Goal: Task Accomplishment & Management: Use online tool/utility

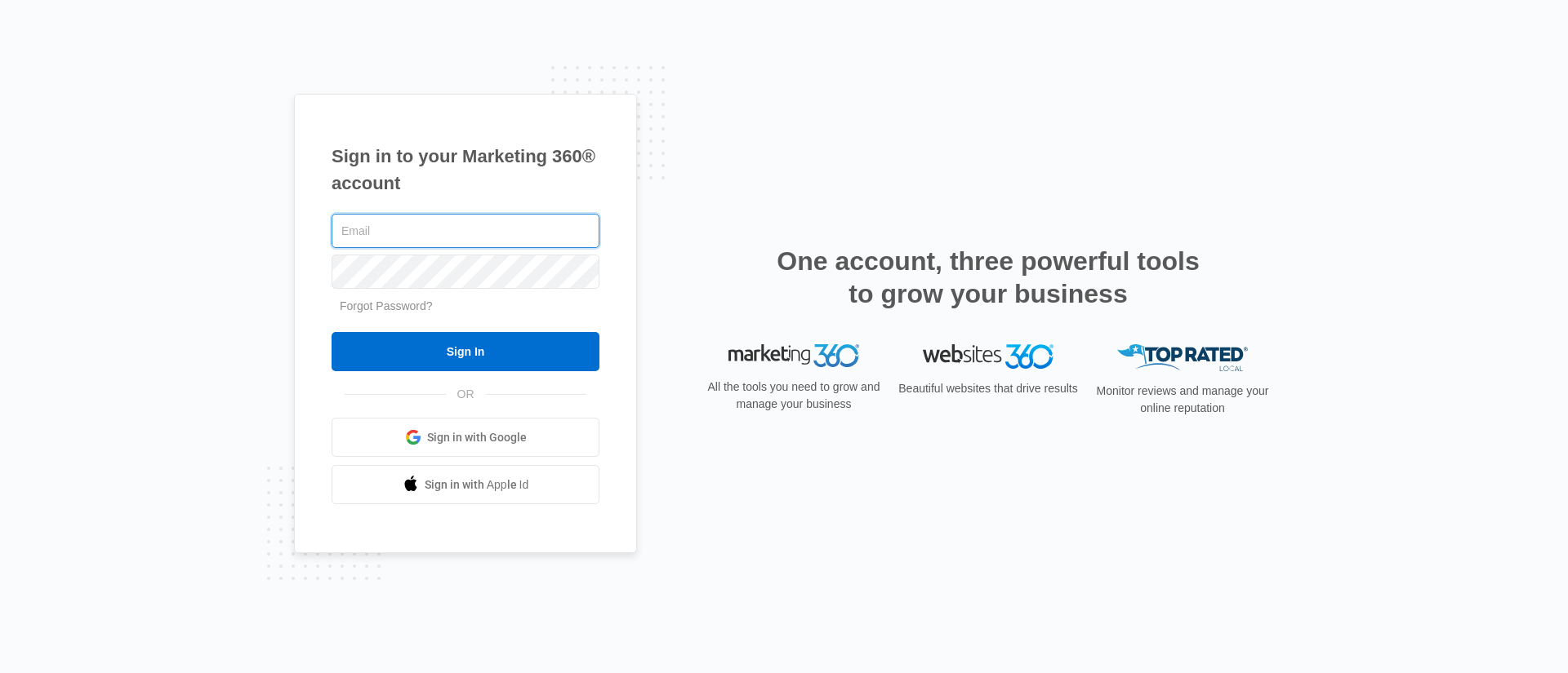
click at [413, 232] on input "text" at bounding box center [465, 231] width 268 height 34
type input "[PERSON_NAME][EMAIL_ADDRESS][PERSON_NAME][DOMAIN_NAME]"
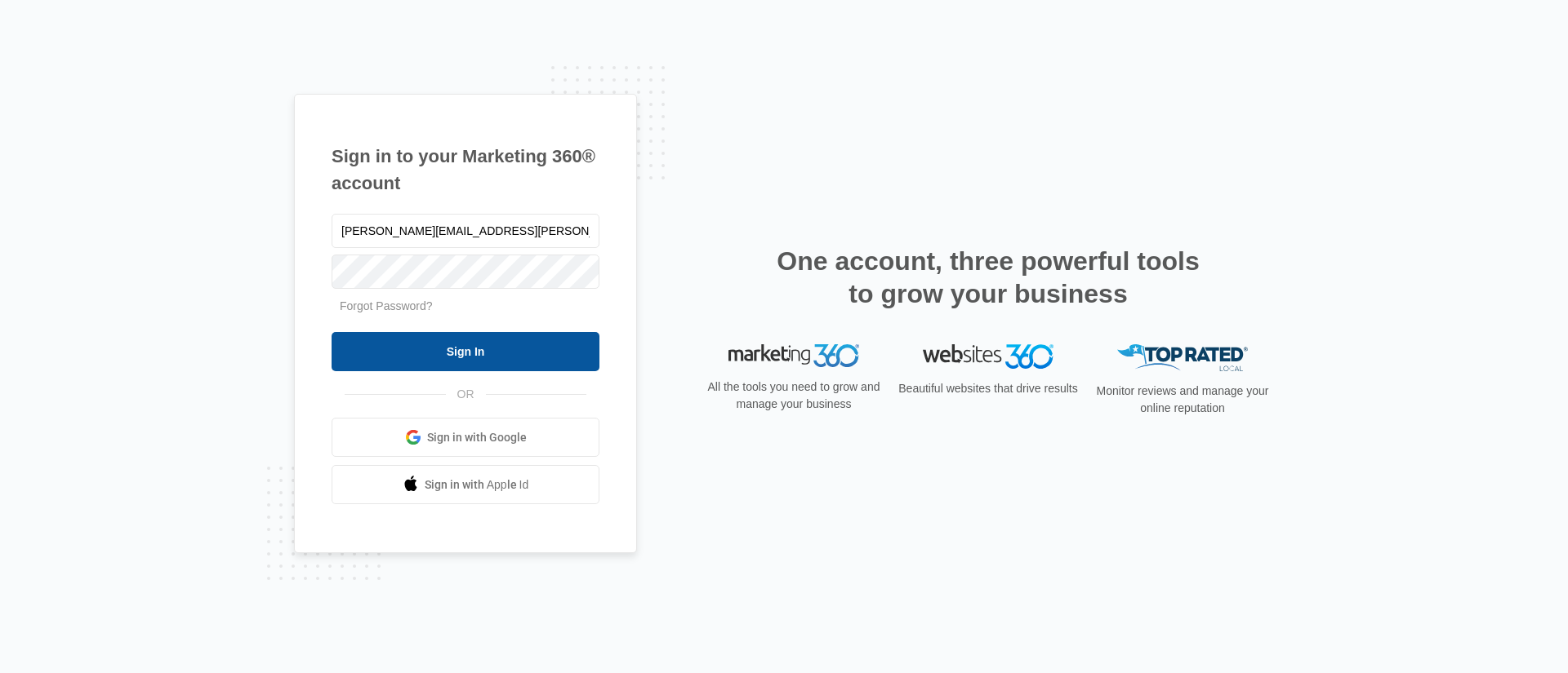
click at [390, 353] on input "Sign In" at bounding box center [465, 352] width 268 height 39
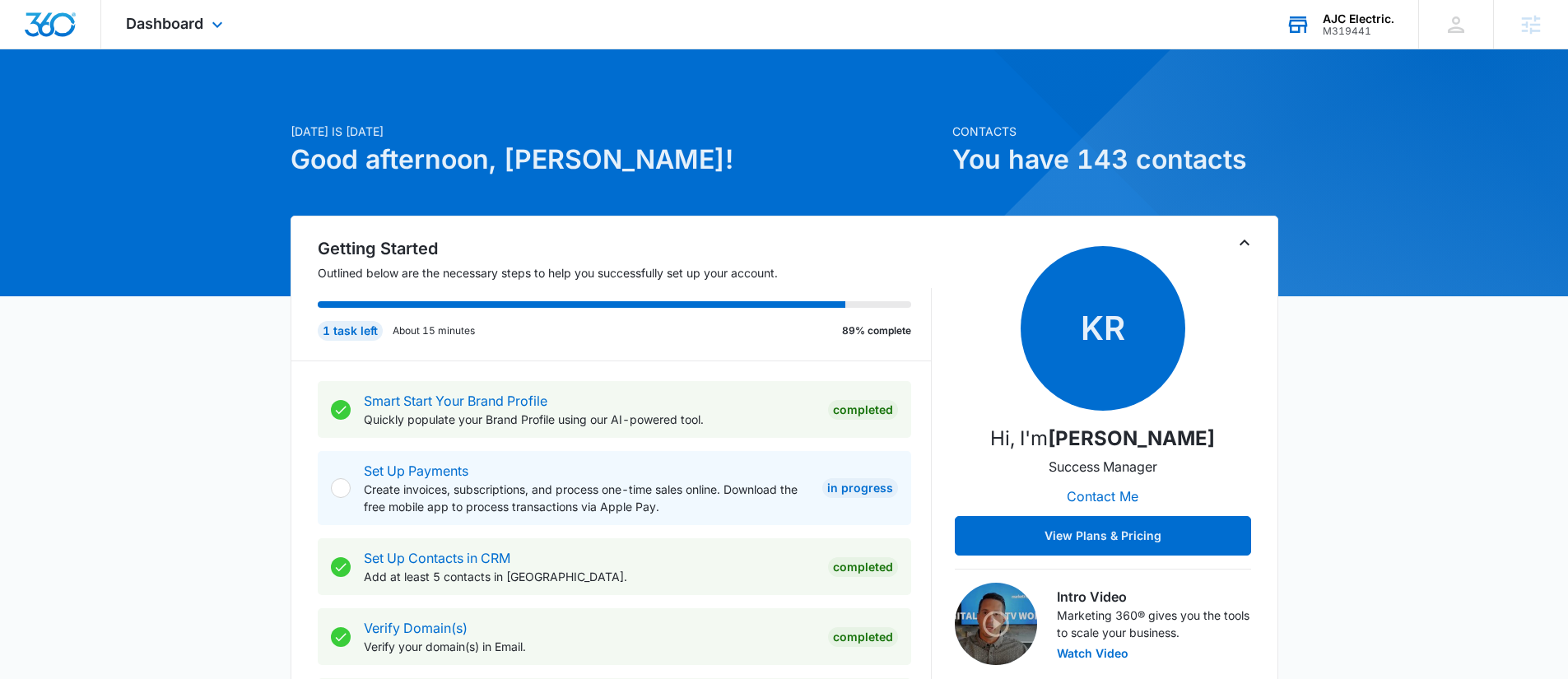
click at [1356, 7] on div "AJC Electric. M319441 Your Accounts View All" at bounding box center [1339, 24] width 157 height 49
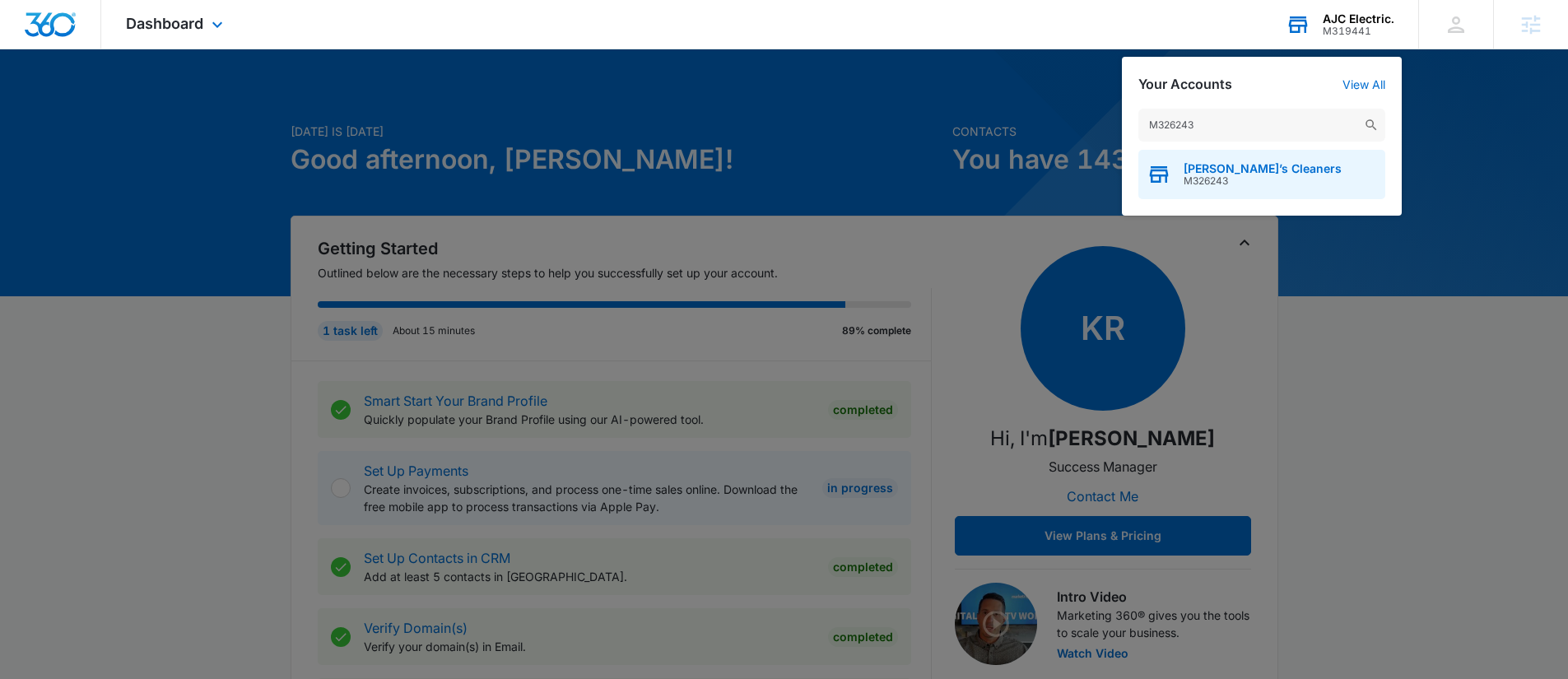
type input "M326243"
click at [1261, 176] on span "M326243" at bounding box center [1263, 181] width 158 height 11
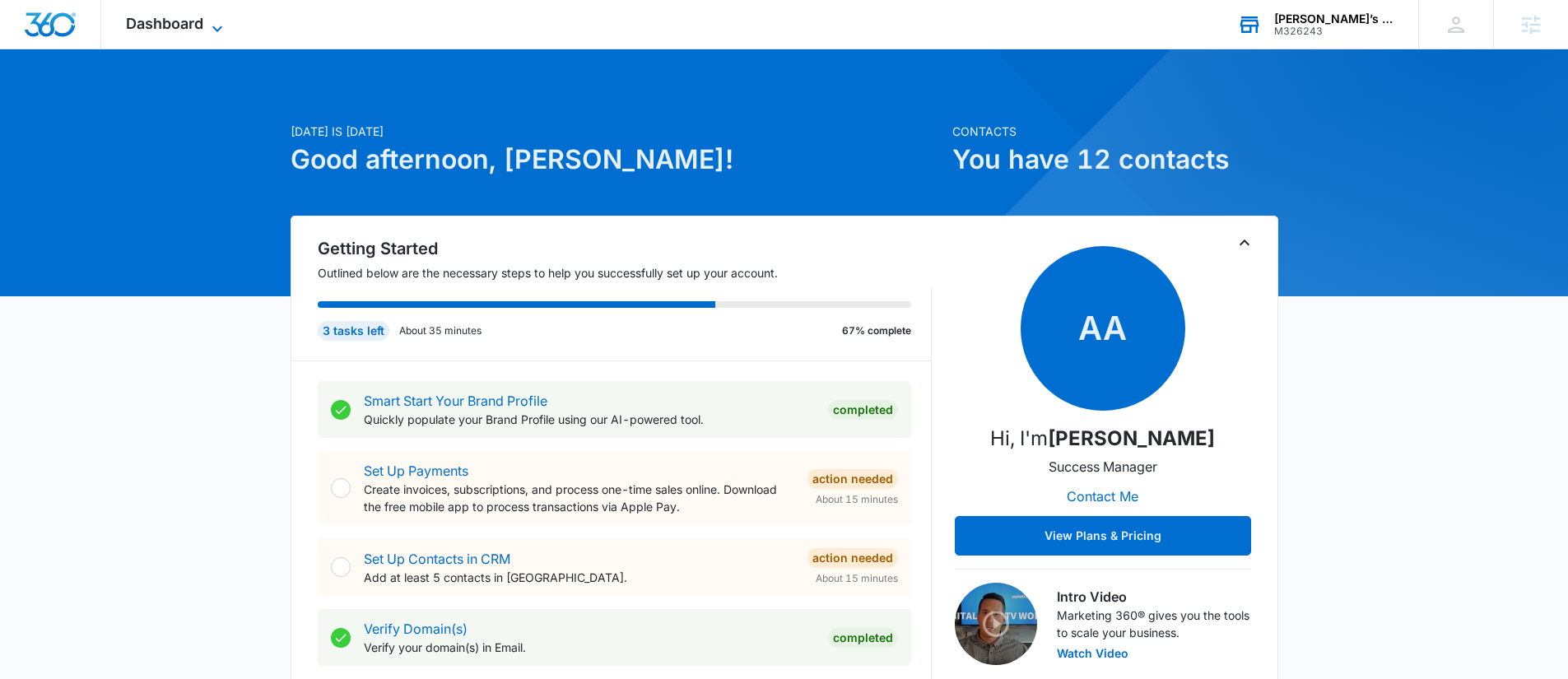
click at [194, 29] on span "Dashboard" at bounding box center [165, 23] width 77 height 17
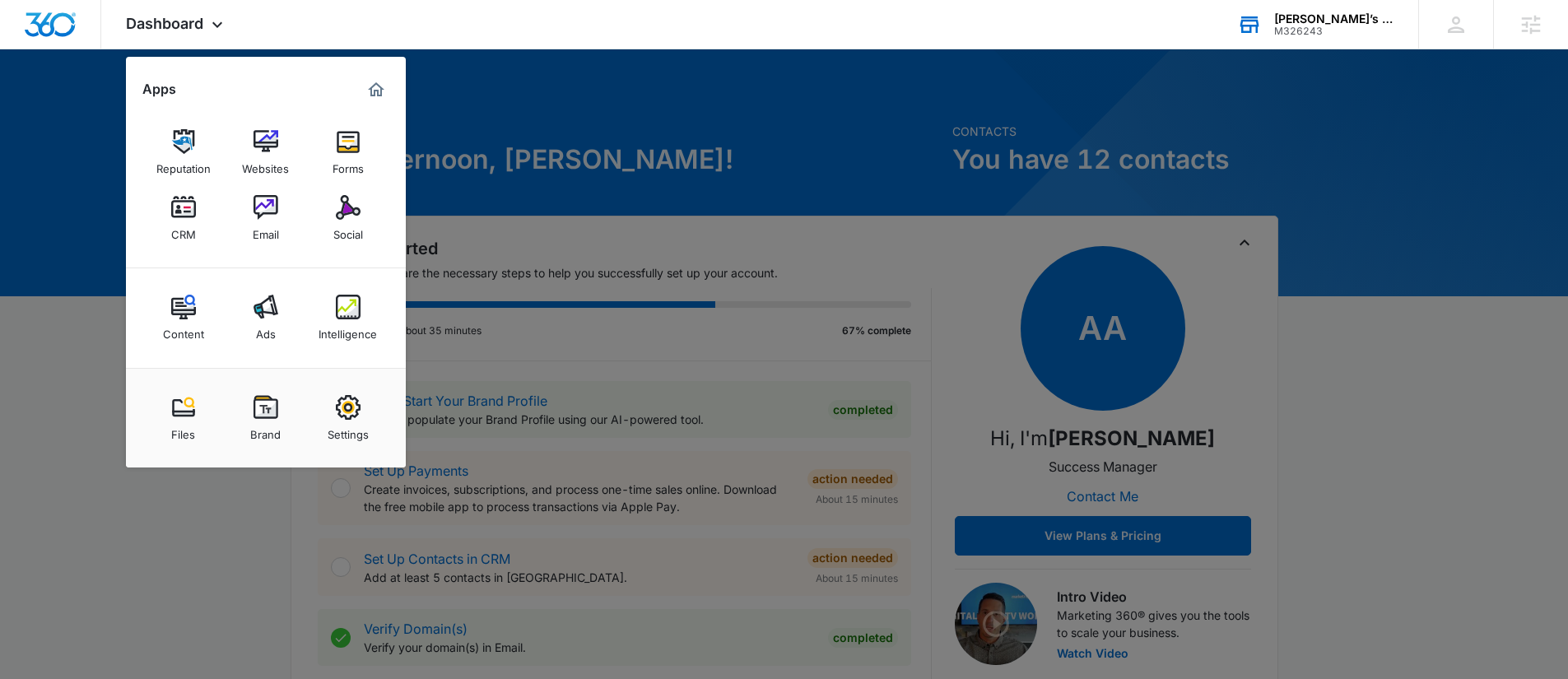
click at [343, 218] on img at bounding box center [348, 207] width 25 height 25
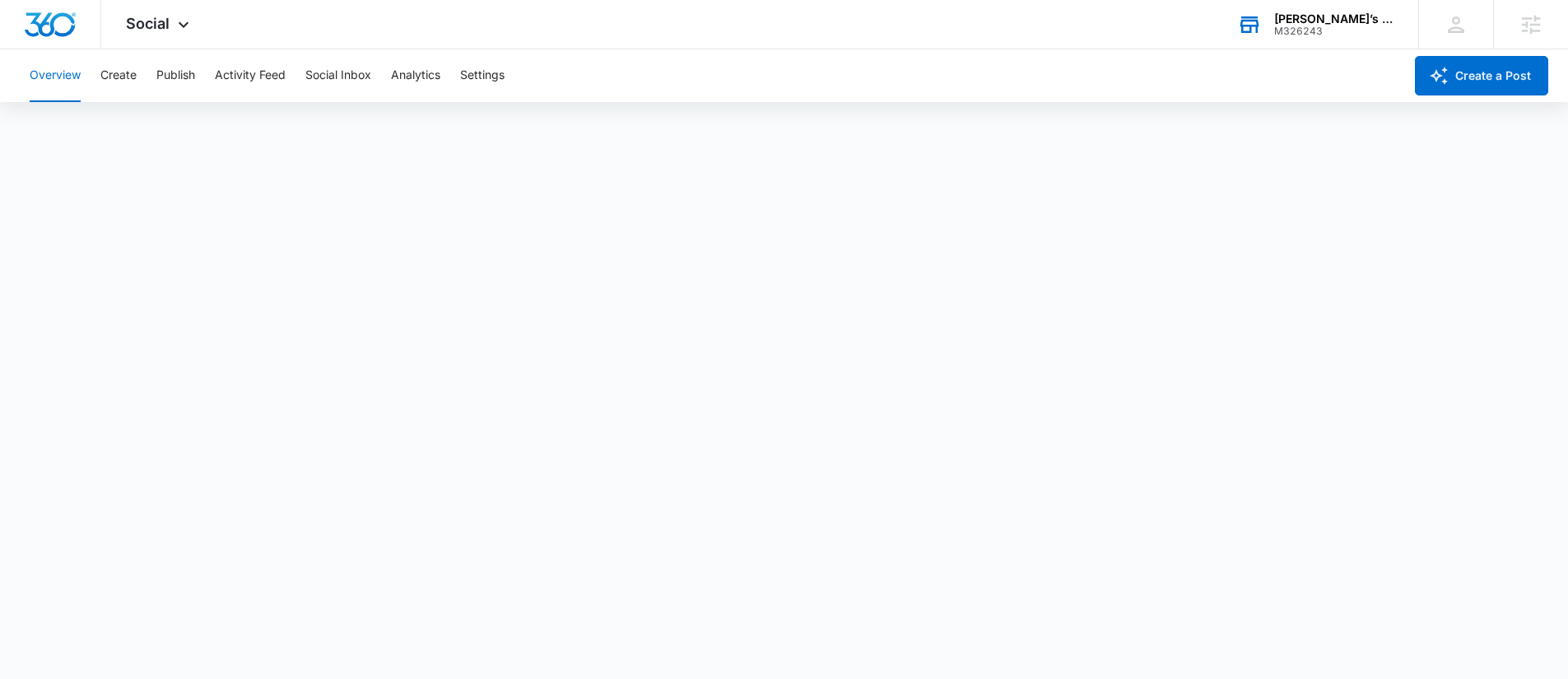
click at [144, 80] on div "Overview Create Publish Activity Feed Social Inbox Analytics Settings" at bounding box center [712, 75] width 1384 height 52
click at [135, 75] on button "Create" at bounding box center [118, 75] width 36 height 52
click at [171, 123] on button "Approvals" at bounding box center [161, 126] width 55 height 46
click at [129, 27] on span "Social" at bounding box center [147, 23] width 44 height 17
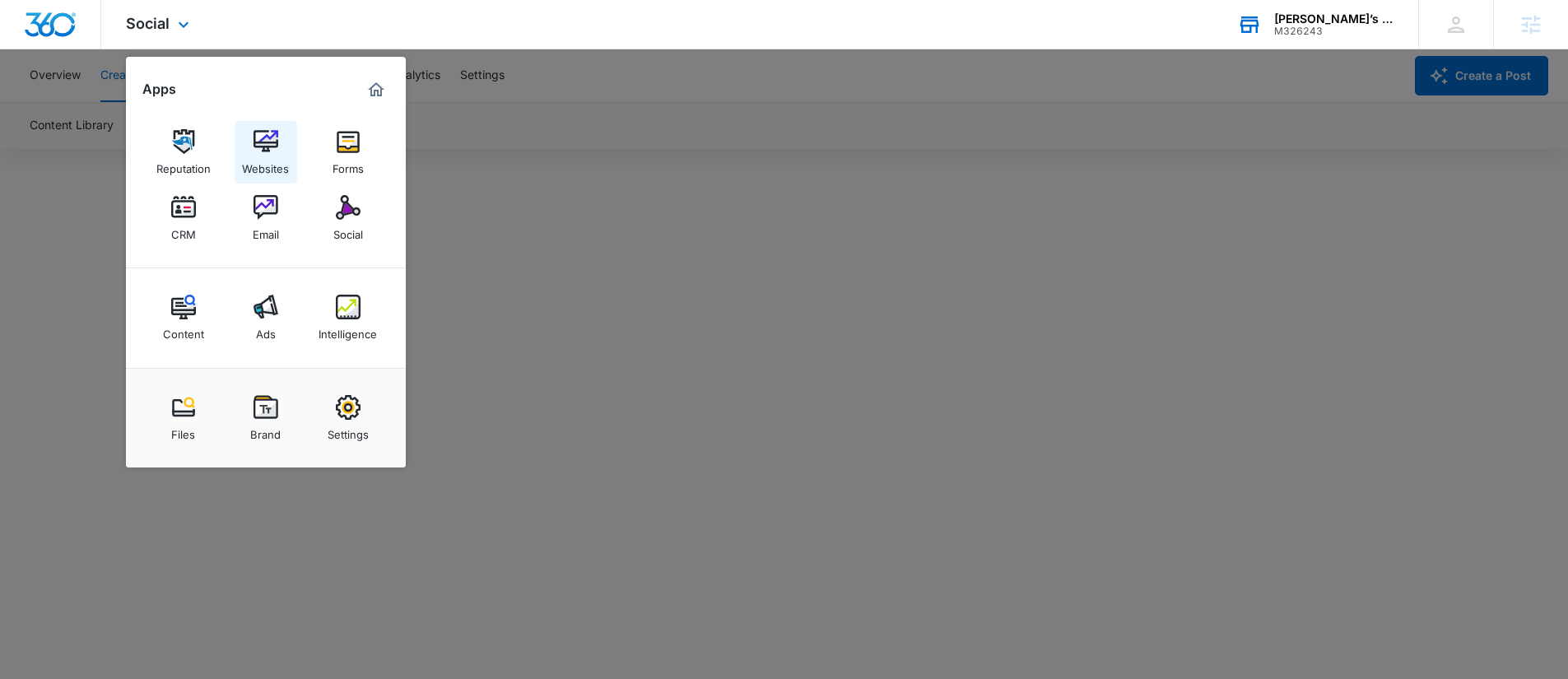
click at [260, 130] on img at bounding box center [266, 141] width 25 height 25
